Goal: Transaction & Acquisition: Purchase product/service

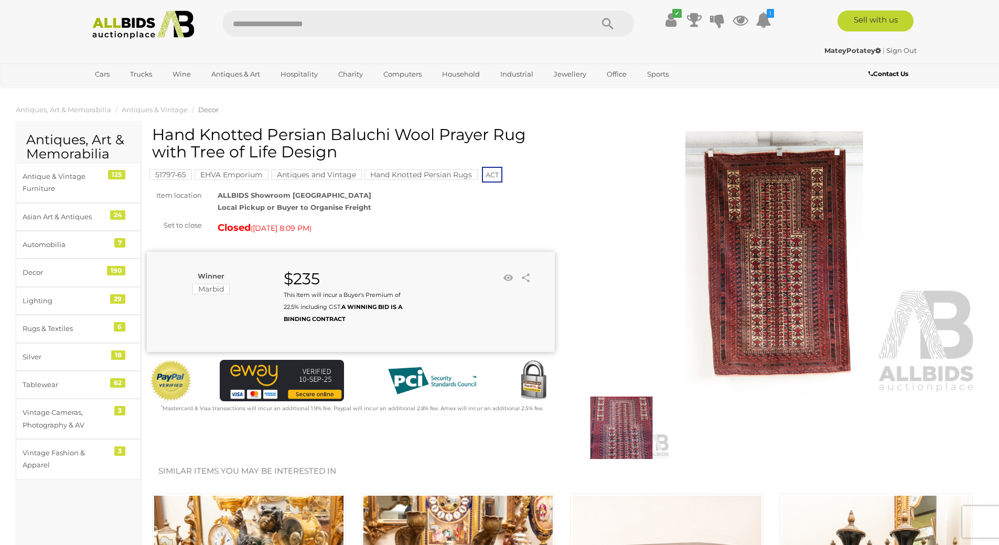
click at [133, 38] on img at bounding box center [143, 24] width 114 height 29
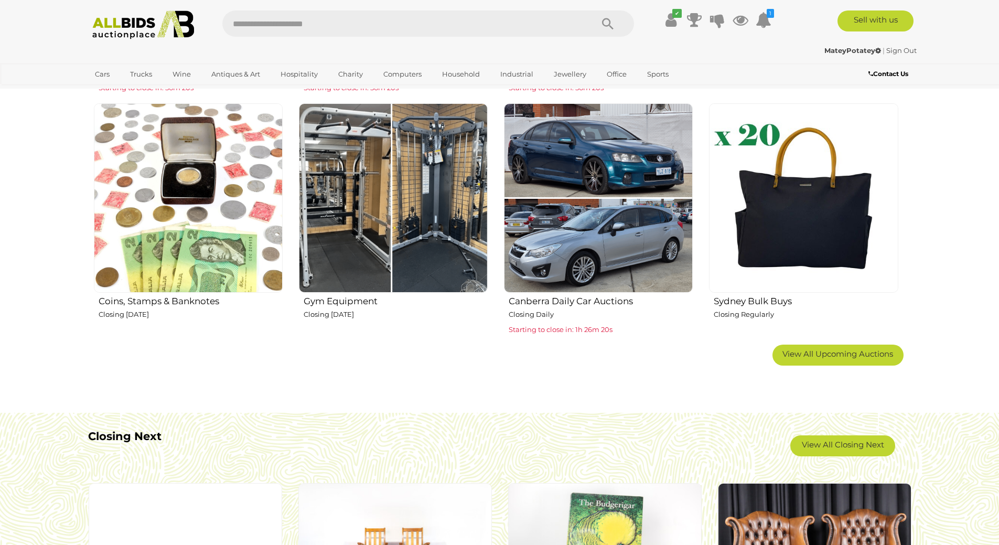
scroll to position [891, 0]
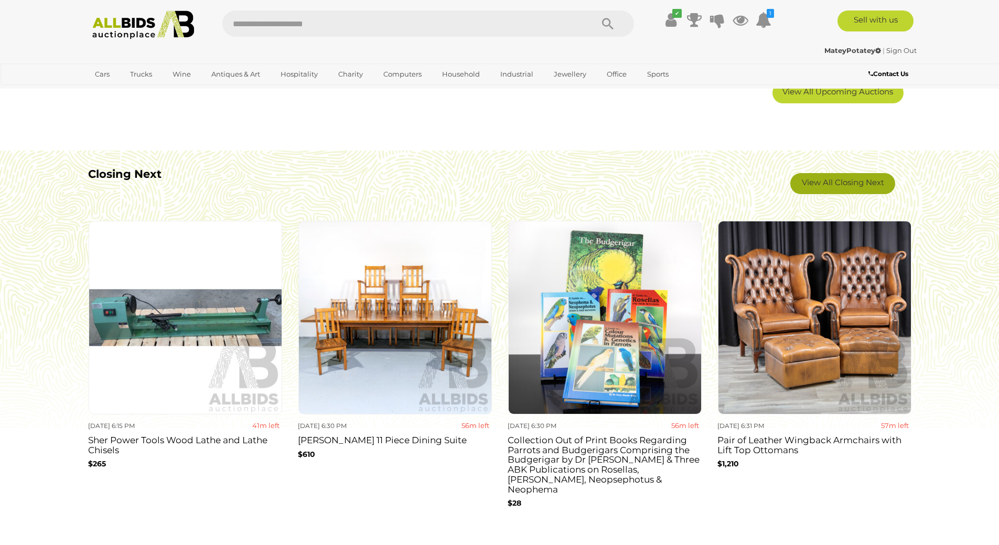
click at [819, 180] on link "View All Closing Next" at bounding box center [842, 183] width 105 height 21
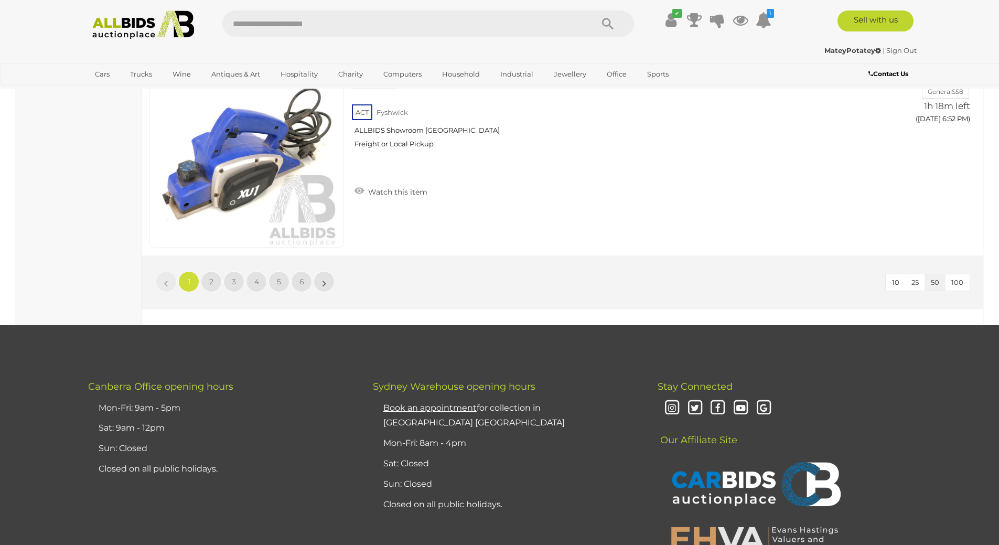
scroll to position [9766, 0]
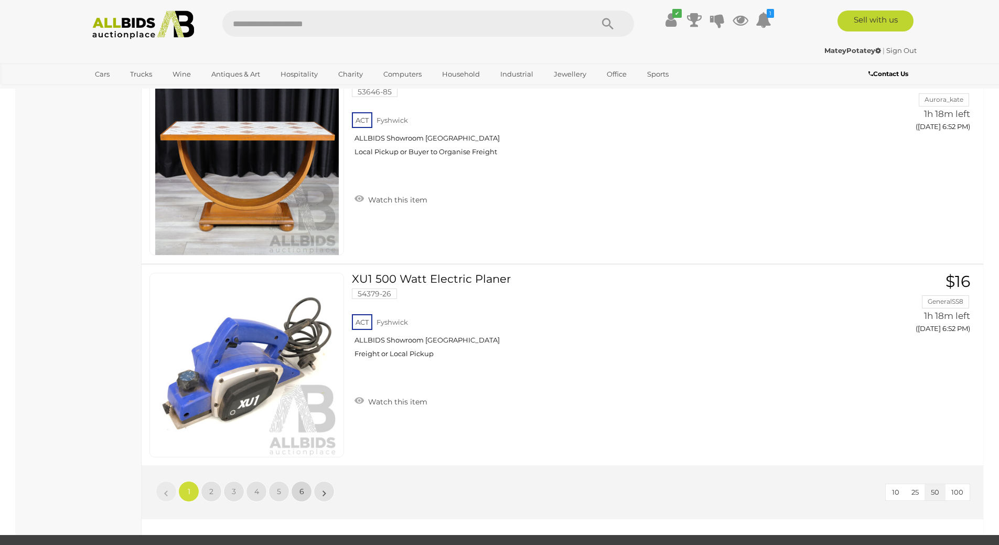
click at [299, 495] on link "6" at bounding box center [301, 491] width 21 height 21
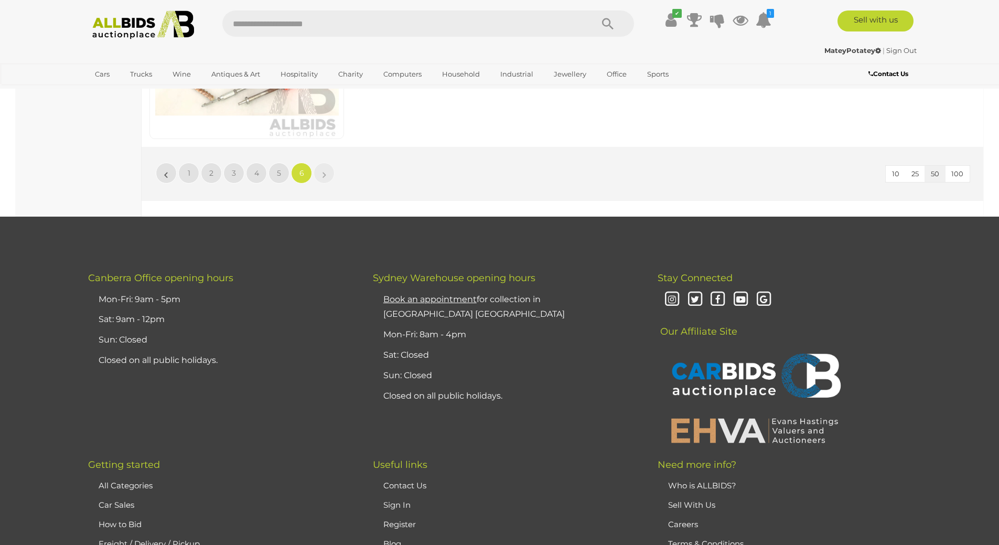
scroll to position [1762, 0]
